Goal: Task Accomplishment & Management: Manage account settings

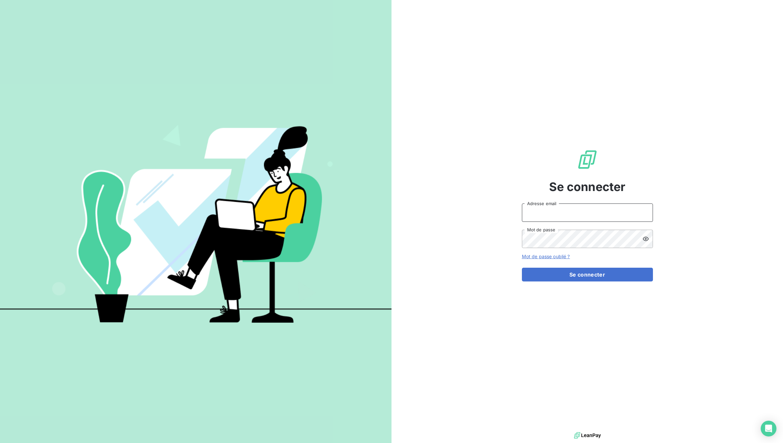
type input "[EMAIL_ADDRESS][DOMAIN_NAME]"
click at [460, 328] on div "Se connecter [EMAIL_ADDRESS][DOMAIN_NAME] Adresse email Mot de passe Mot de pas…" at bounding box center [588, 215] width 392 height 431
click at [551, 272] on button "Se connecter" at bounding box center [587, 275] width 131 height 14
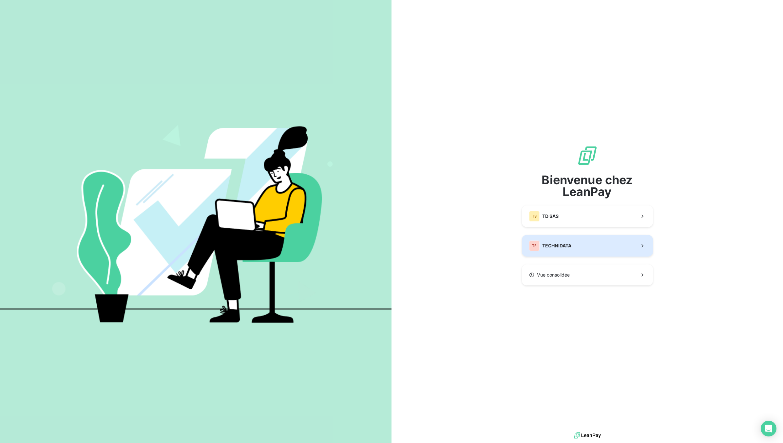
click at [567, 245] on span "TECHNIDATA" at bounding box center [556, 245] width 29 height 7
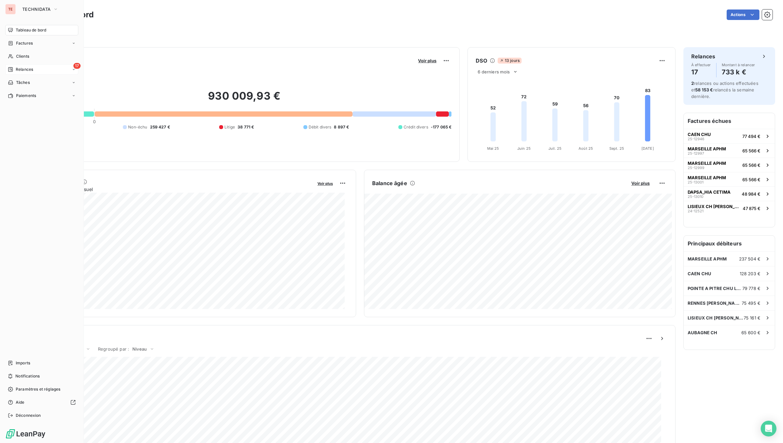
click at [17, 69] on span "Relances" at bounding box center [24, 70] width 17 height 6
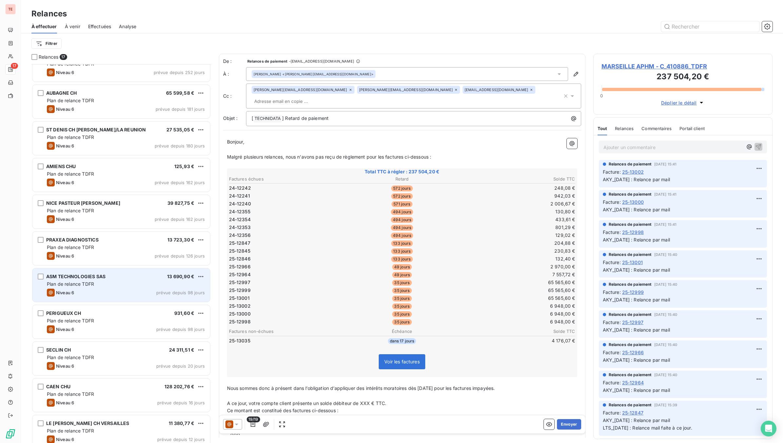
scroll to position [245, 0]
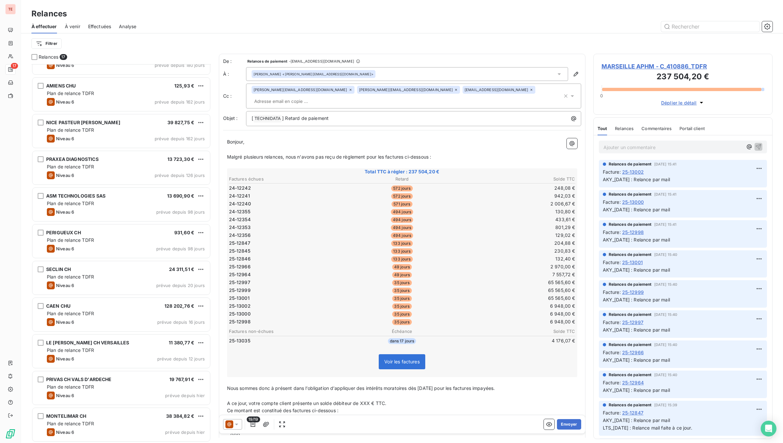
click at [92, 27] on span "Effectuées" at bounding box center [99, 26] width 23 height 7
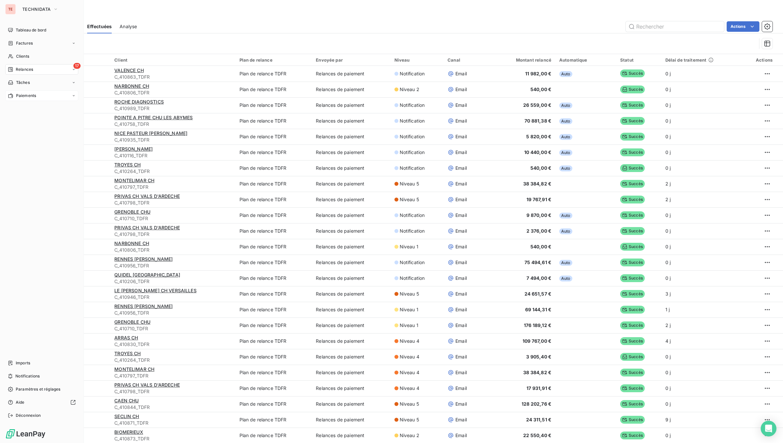
click at [23, 92] on div "Paiements" at bounding box center [41, 95] width 73 height 10
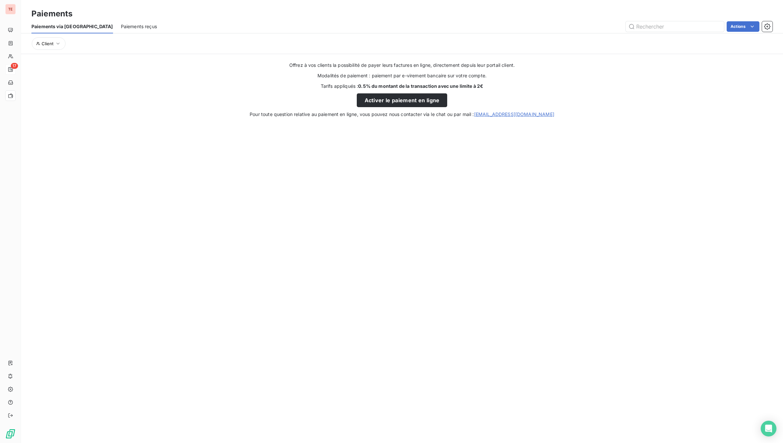
click at [121, 27] on span "Paiements reçus" at bounding box center [139, 26] width 36 height 7
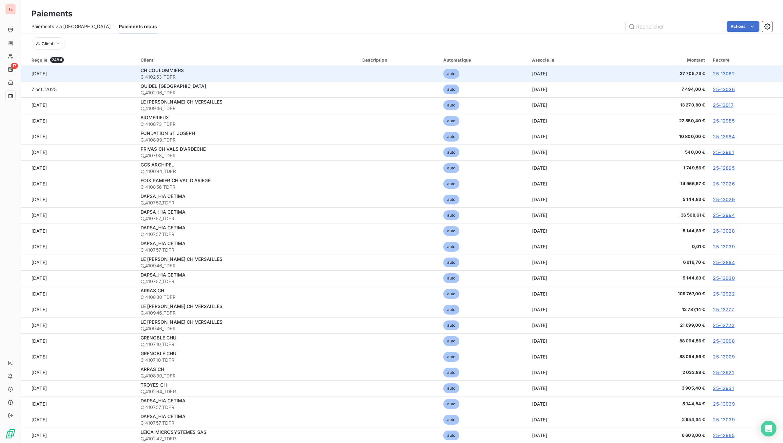
click at [713, 72] on link "25-13062" at bounding box center [724, 74] width 22 height 6
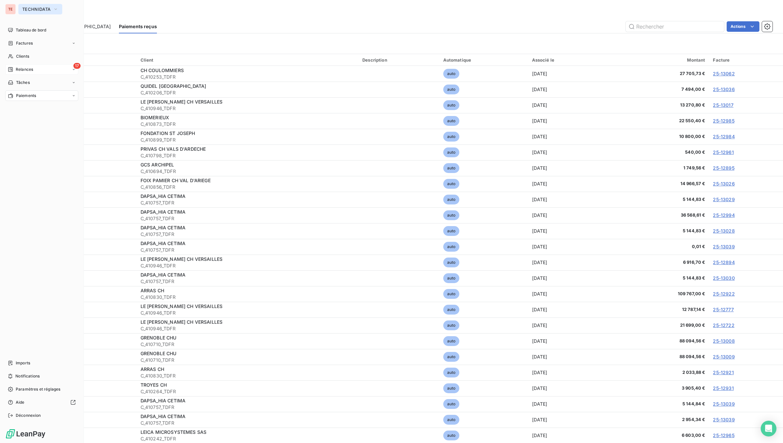
click at [25, 7] on span "TECHNIDATA" at bounding box center [36, 9] width 28 height 5
click at [29, 43] on li "TS TD SAS" at bounding box center [62, 43] width 88 height 16
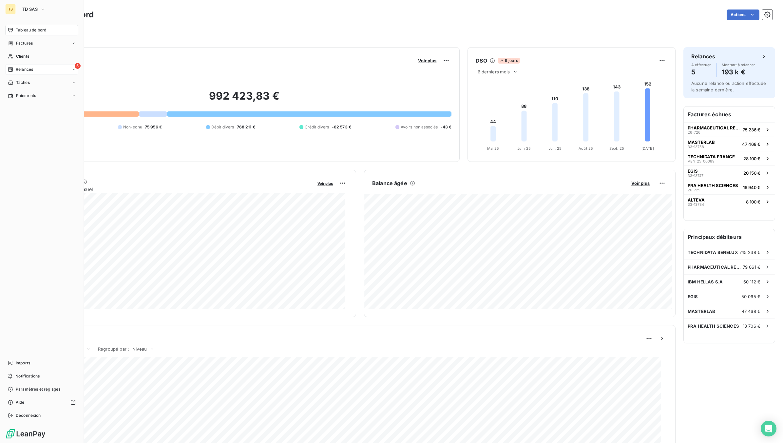
click at [31, 68] on span "Relances" at bounding box center [24, 70] width 17 height 6
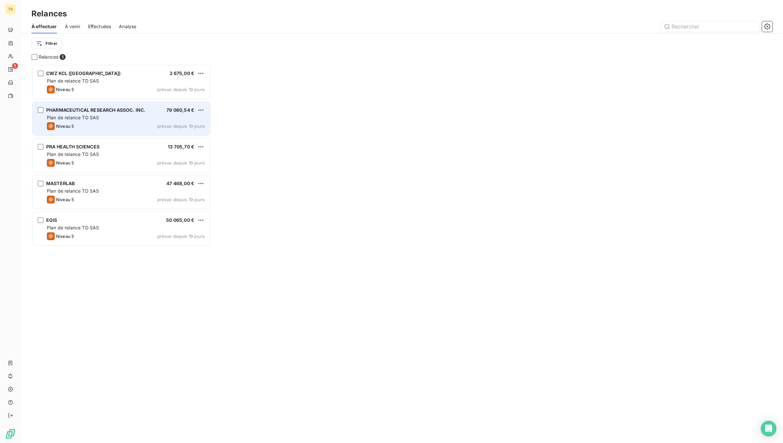
scroll to position [373, 173]
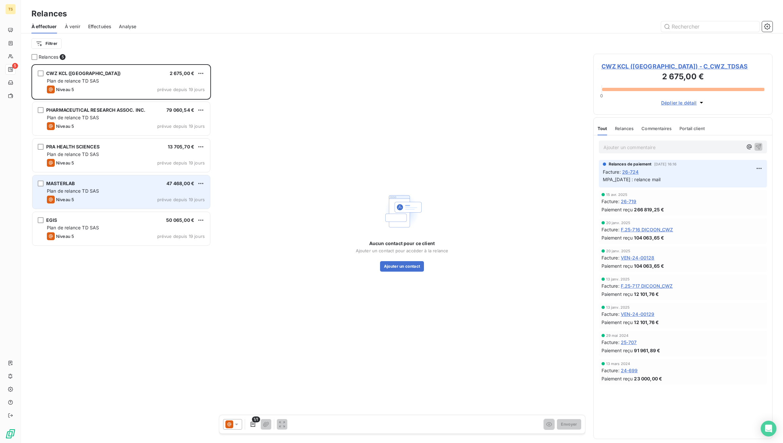
click at [81, 190] on span "Plan de relance TD SAS" at bounding box center [73, 191] width 52 height 6
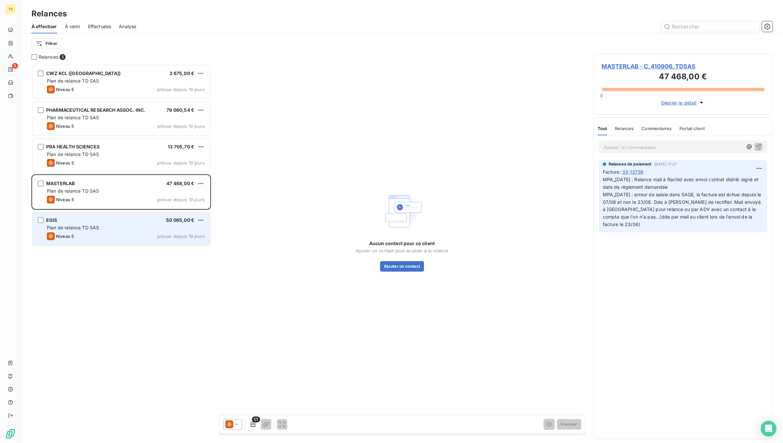
click at [79, 234] on div "Niveau 5 prévue depuis 19 jours" at bounding box center [126, 236] width 158 height 8
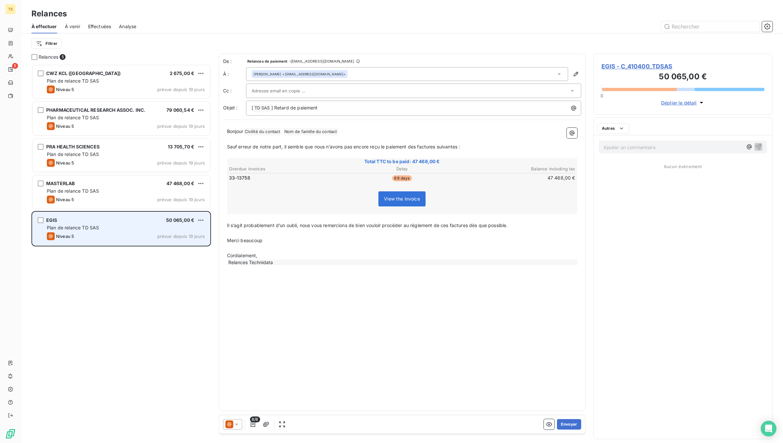
scroll to position [373, 173]
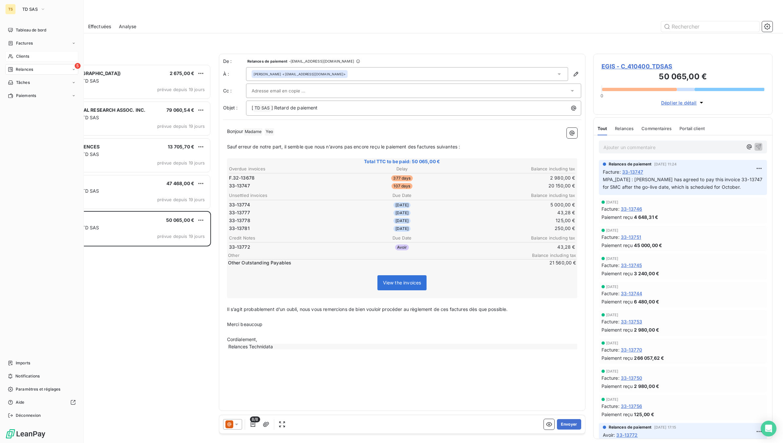
click at [25, 56] on span "Clients" at bounding box center [22, 56] width 13 height 6
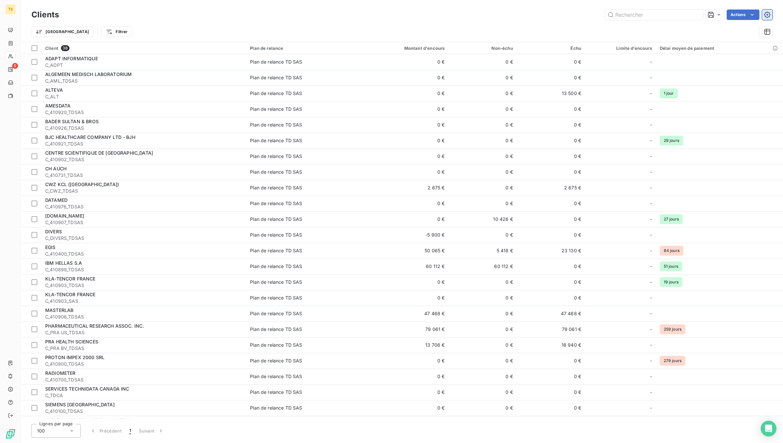
click at [768, 13] on icon "button" at bounding box center [767, 14] width 7 height 7
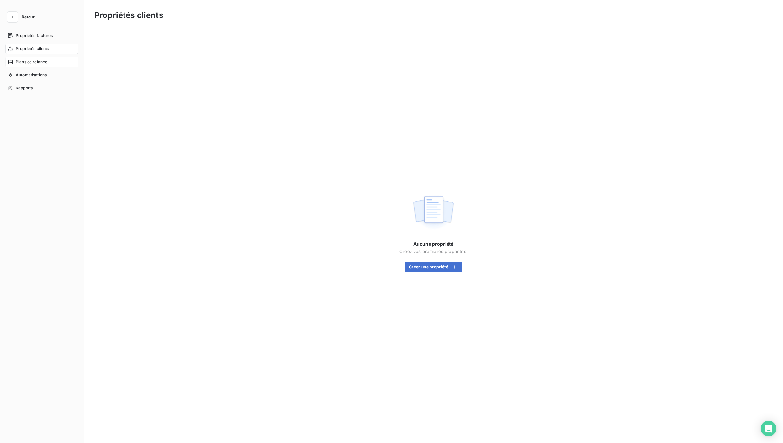
click at [31, 62] on span "Plans de relance" at bounding box center [31, 62] width 31 height 6
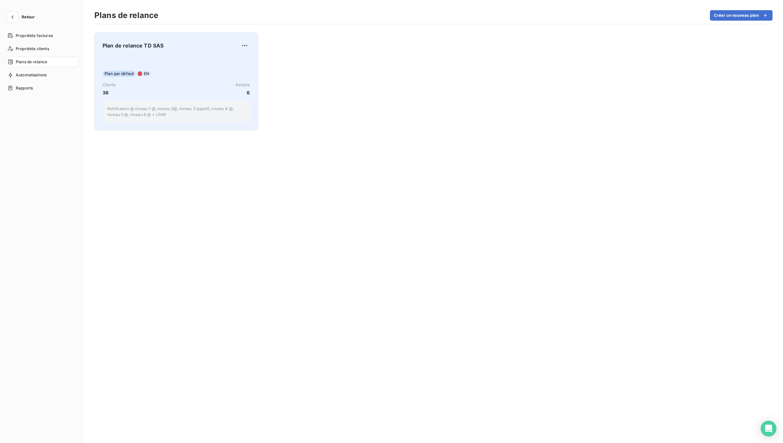
click at [189, 65] on div "Plan par défaut EN Clients 38 Actions 6 Notification @ niveau 1 @, niveau 2@, n…" at bounding box center [176, 89] width 147 height 66
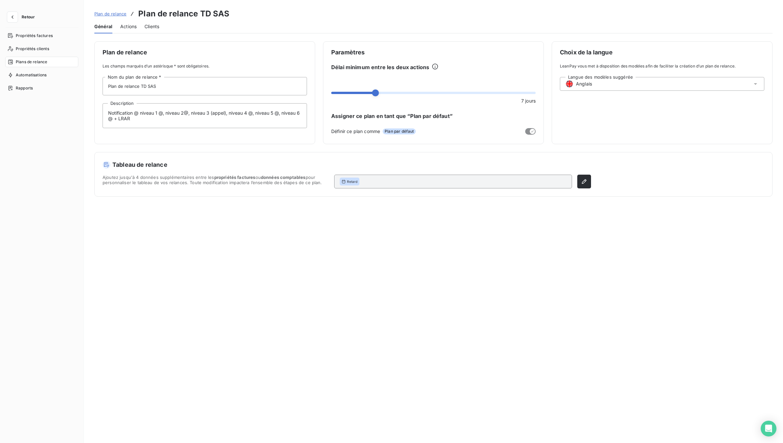
click at [130, 26] on span "Actions" at bounding box center [128, 26] width 16 height 7
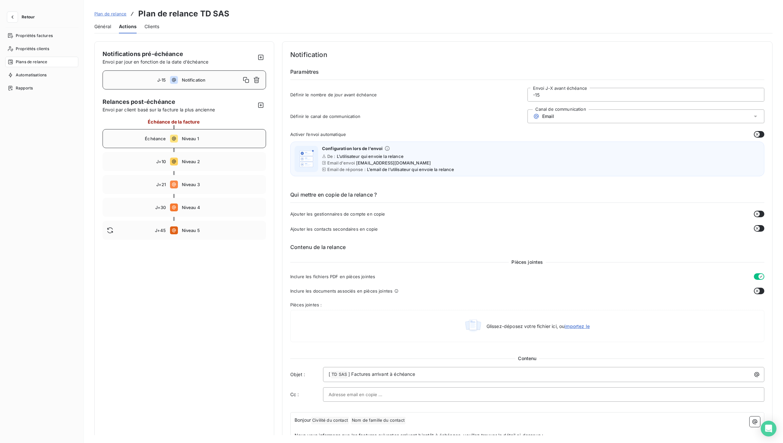
click at [195, 140] on span "Niveau 1" at bounding box center [222, 138] width 80 height 5
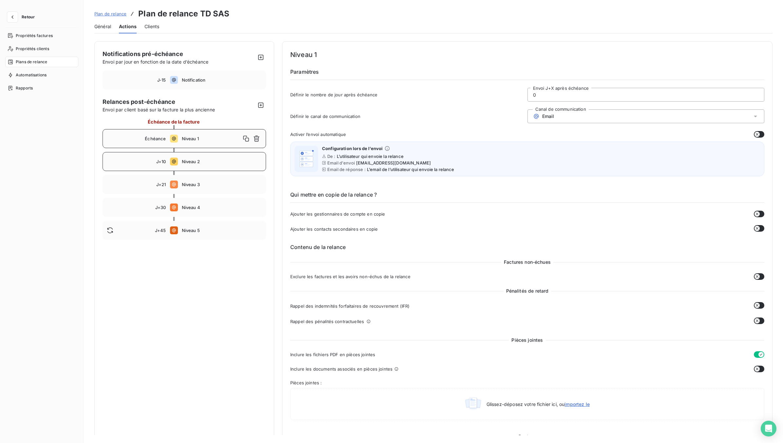
click at [192, 163] on span "Niveau 2" at bounding box center [222, 161] width 80 height 5
click at [189, 187] on span "Niveau 3" at bounding box center [222, 184] width 80 height 5
click at [191, 164] on div "J+10 Niveau 2" at bounding box center [185, 161] width 164 height 19
type input "10"
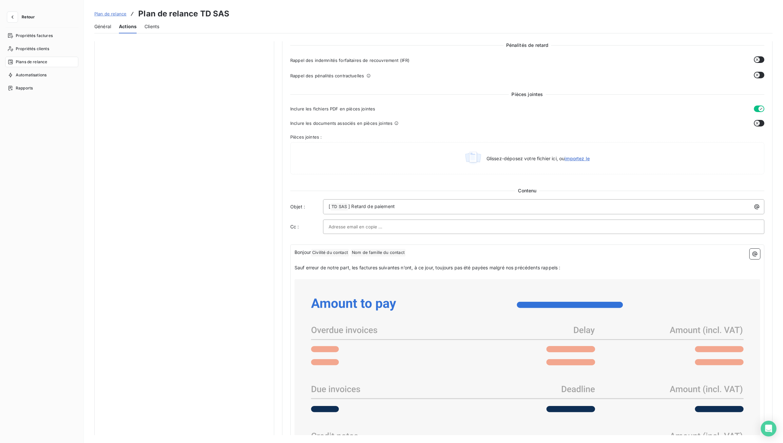
scroll to position [82, 0]
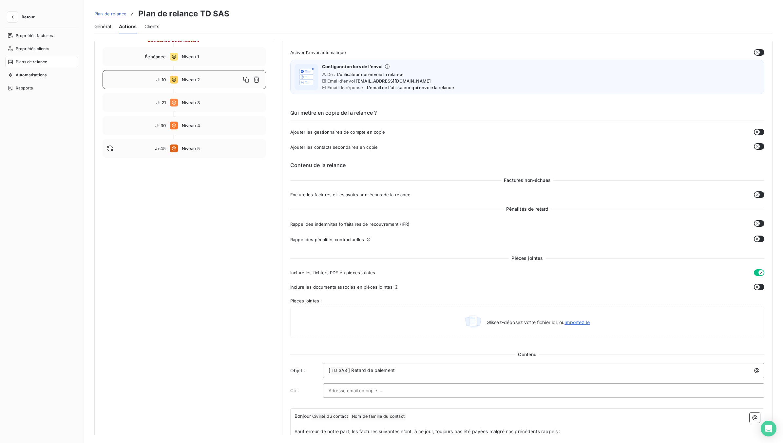
click at [30, 19] on button "Retour" at bounding box center [22, 17] width 35 height 10
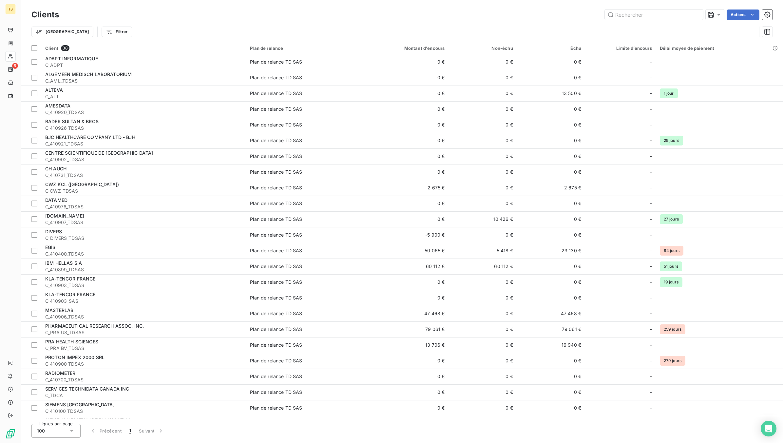
click at [131, 18] on div "Actions" at bounding box center [420, 15] width 706 height 10
